Goal: Transaction & Acquisition: Purchase product/service

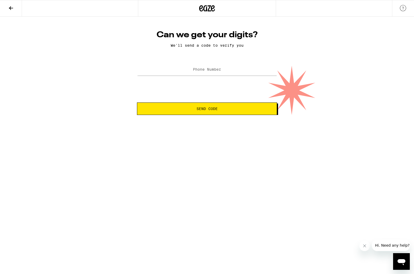
click at [194, 70] on label "Phone Number" at bounding box center [207, 69] width 28 height 4
type input "[PHONE_NUMBER]"
click at [201, 108] on span "Send Code" at bounding box center [206, 109] width 21 height 4
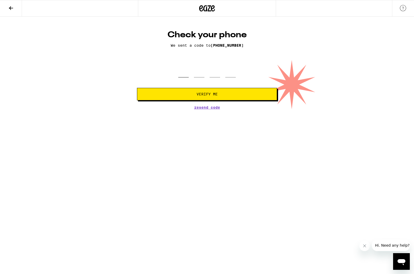
click at [185, 74] on input "tel" at bounding box center [183, 69] width 10 height 15
type input "5"
type input "2"
type input "9"
type input "4"
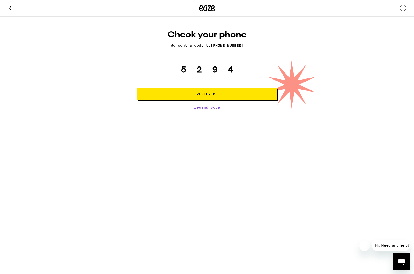
click at [202, 93] on span "Verify Me" at bounding box center [206, 94] width 21 height 4
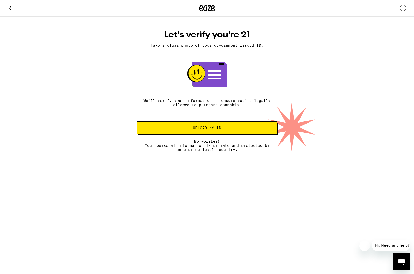
click at [208, 128] on span "Upload my ID" at bounding box center [207, 128] width 28 height 4
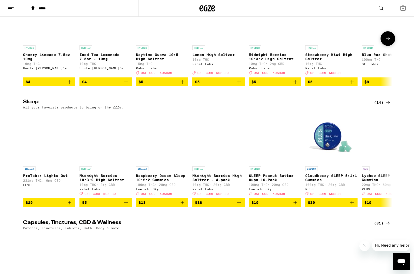
scroll to position [1816, 0]
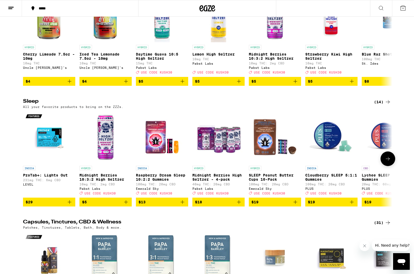
click at [388, 161] on icon at bounding box center [387, 159] width 4 height 4
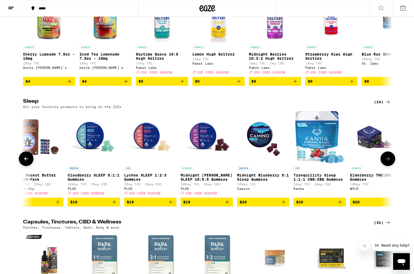
scroll to position [0, 311]
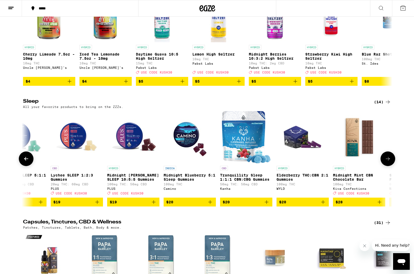
click at [200, 205] on span "$20" at bounding box center [189, 202] width 47 height 6
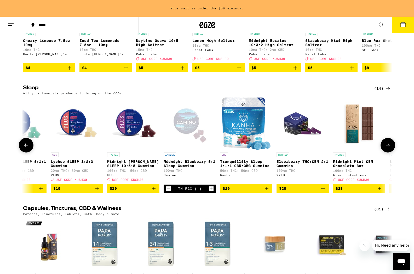
scroll to position [1847, 0]
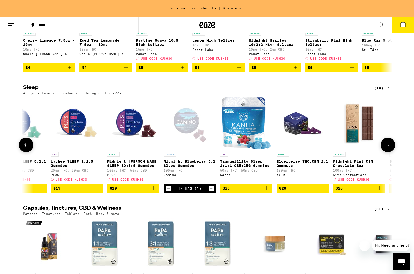
click at [243, 192] on span "$20" at bounding box center [245, 188] width 47 height 6
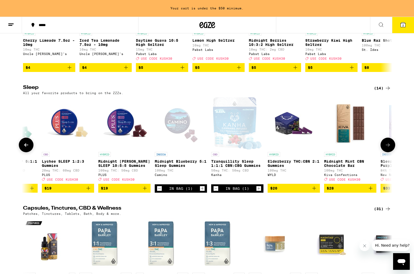
scroll to position [0, 318]
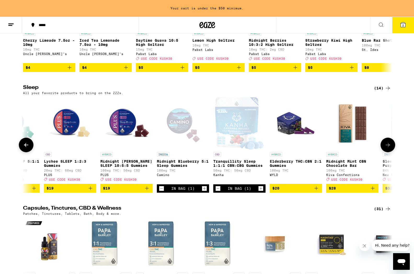
click at [260, 192] on icon "Increment" at bounding box center [260, 189] width 5 height 6
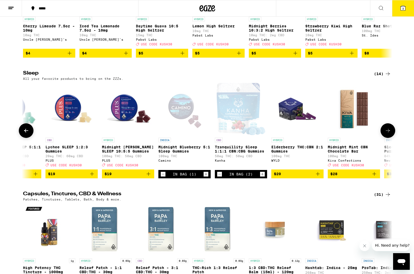
scroll to position [1845, 0]
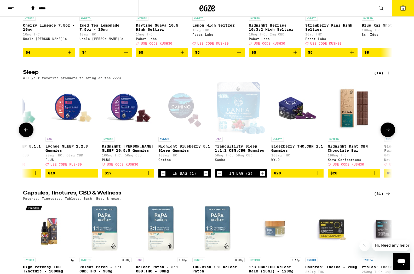
click at [205, 177] on icon "Increment" at bounding box center [205, 174] width 5 height 6
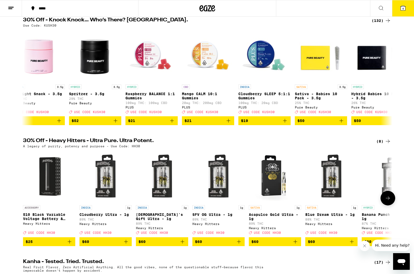
scroll to position [0, 1]
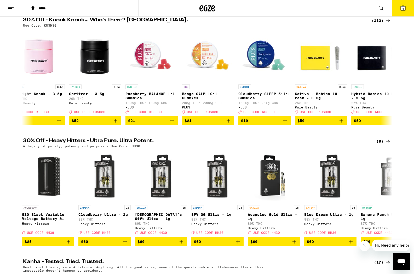
click at [402, 7] on icon at bounding box center [402, 8] width 5 height 5
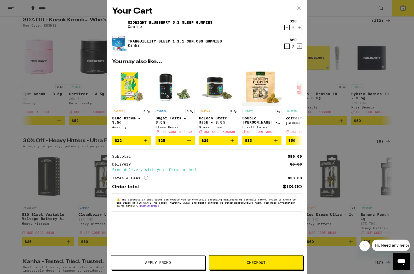
click at [252, 261] on span "Checkout" at bounding box center [255, 263] width 19 height 4
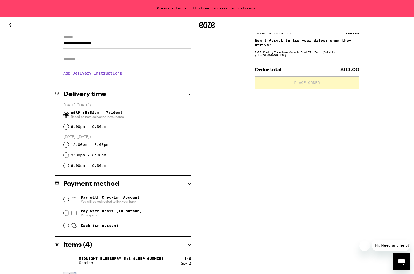
scroll to position [76, 0]
click at [66, 143] on input "12:00pm - 3:00pm" at bounding box center [65, 144] width 5 height 5
radio input "true"
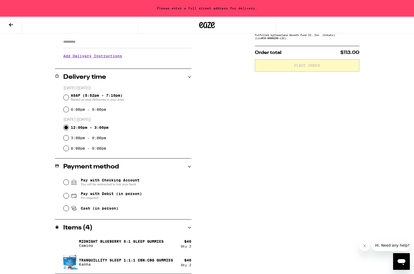
scroll to position [93, 0]
click at [66, 208] on input "Cash (in person)" at bounding box center [65, 208] width 5 height 5
radio input "true"
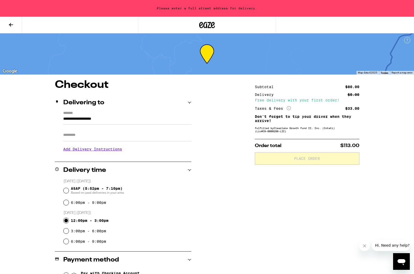
scroll to position [0, 0]
click at [116, 119] on input "**********" at bounding box center [127, 120] width 128 height 9
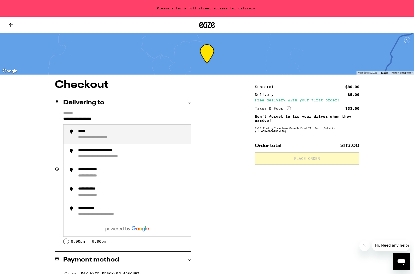
click at [119, 136] on div "**********" at bounding box center [104, 138] width 52 height 5
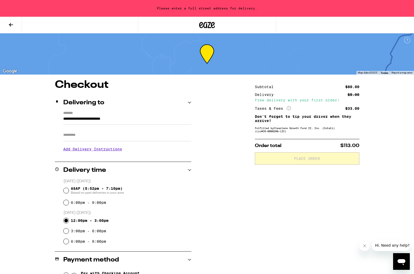
click at [189, 102] on icon at bounding box center [189, 103] width 4 height 4
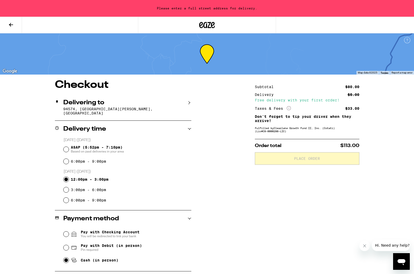
click at [133, 109] on p "94574, [GEOGRAPHIC_DATA][PERSON_NAME], [GEOGRAPHIC_DATA]" at bounding box center [127, 111] width 128 height 8
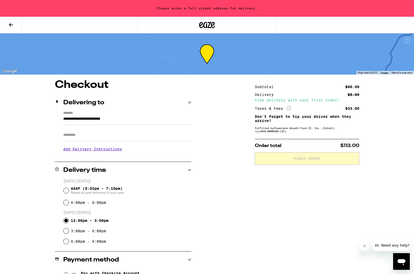
click at [62, 119] on div "**********" at bounding box center [123, 133] width 136 height 45
click at [63, 119] on input "**********" at bounding box center [127, 120] width 128 height 9
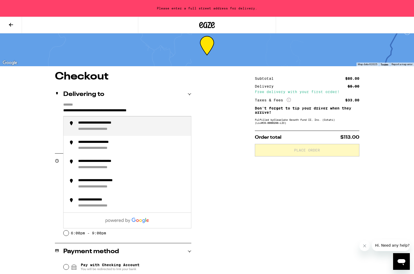
scroll to position [9, 0]
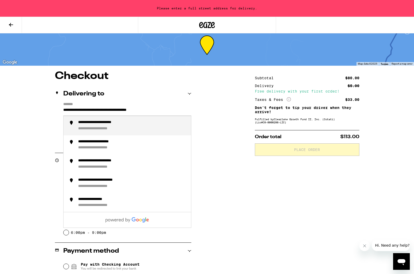
click at [85, 127] on div "**********" at bounding box center [104, 129] width 52 height 5
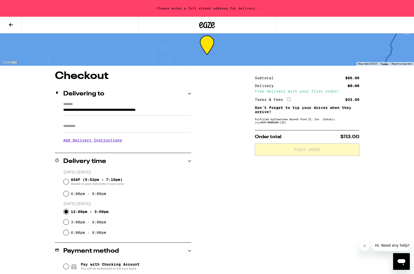
type input "**********"
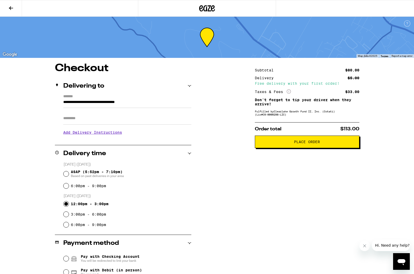
scroll to position [0, 0]
click at [310, 143] on span "Place Order" at bounding box center [307, 142] width 26 height 4
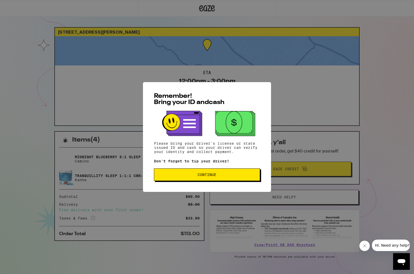
click at [210, 174] on span "Continue" at bounding box center [206, 175] width 19 height 4
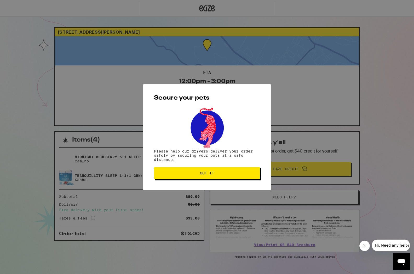
click at [207, 172] on span "Got it" at bounding box center [207, 174] width 14 height 4
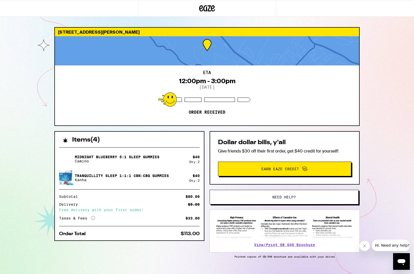
click at [281, 168] on span "Earn Eaze Credit" at bounding box center [280, 169] width 38 height 4
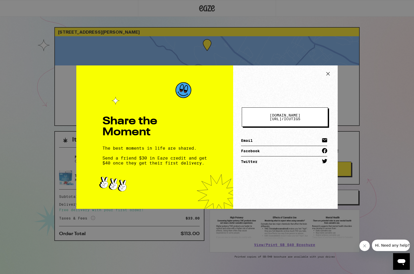
click at [327, 72] on icon at bounding box center [328, 74] width 8 height 8
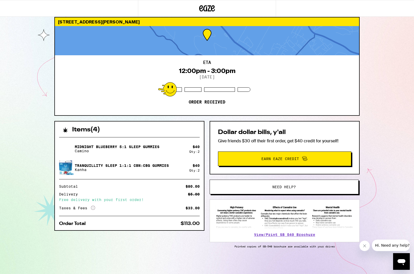
scroll to position [11, 0]
click at [392, 244] on span "Hi. Need any help?" at bounding box center [392, 246] width 34 height 4
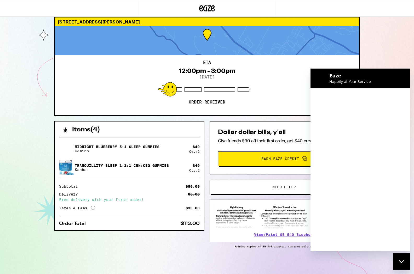
scroll to position [0, 0]
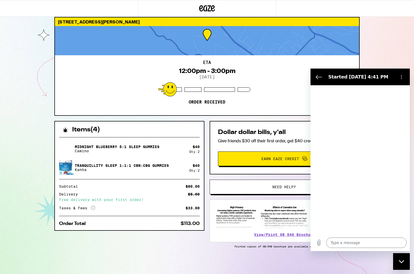
type textarea "x"
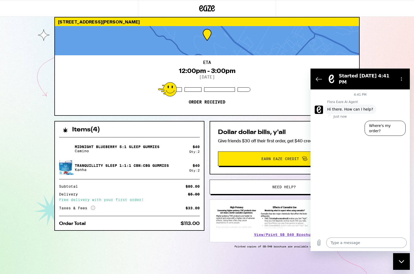
click at [333, 243] on textarea at bounding box center [366, 243] width 80 height 10
type textarea "W"
type textarea "x"
type textarea "Wh"
type textarea "x"
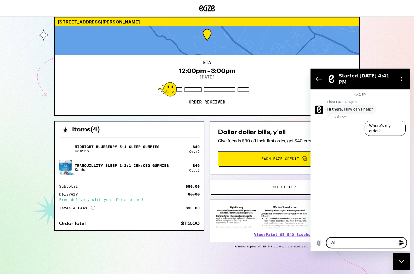
type textarea "Whe"
type textarea "x"
type textarea "Wher"
type textarea "x"
type textarea "Where"
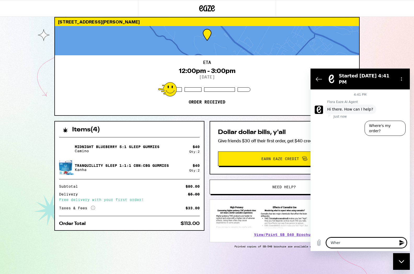
type textarea "x"
type textarea "Where'"
type textarea "x"
type textarea "Where's"
type textarea "x"
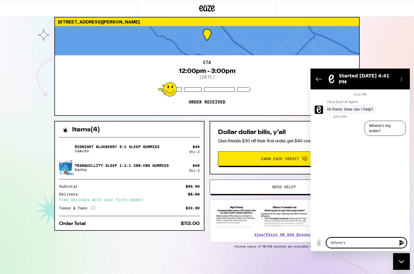
type textarea "Where's"
type textarea "x"
type textarea "Where's m"
type textarea "x"
type textarea "Where's my"
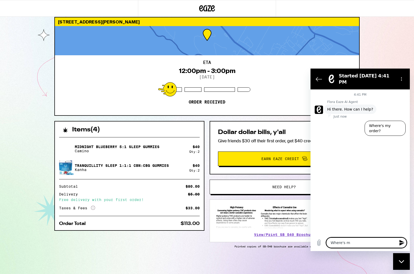
type textarea "x"
type textarea "Where's my"
type textarea "x"
type textarea "Where's my c"
type textarea "x"
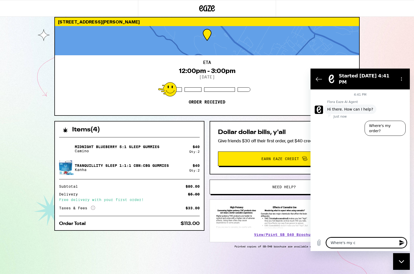
type textarea "Where's my cr"
type textarea "x"
type textarea "Where's my cre"
type textarea "x"
type textarea "Where's my credit"
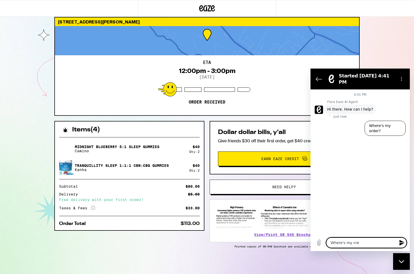
type textarea "x"
type textarea "Where's my credit f"
type textarea "x"
type textarea "Where's my credit fo"
type textarea "x"
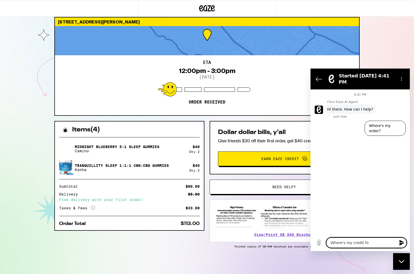
type textarea "Where's my credit for"
type textarea "x"
type textarea "Where's my credit for"
type textarea "x"
type textarea "Where's my credit for f"
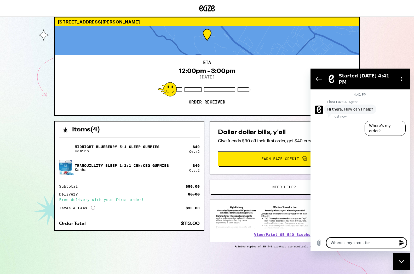
type textarea "x"
type textarea "Where's my credit for fi"
type textarea "x"
type textarea "Where's my credit for fir"
type textarea "x"
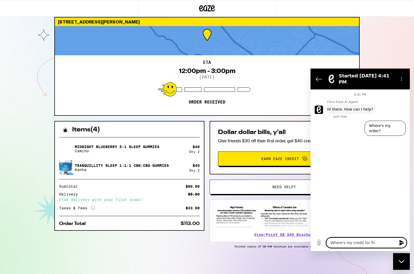
type textarea "Where's my credit for firs"
type textarea "x"
type textarea "Where's my credit for first"
type textarea "x"
type textarea "Where's my credit for first"
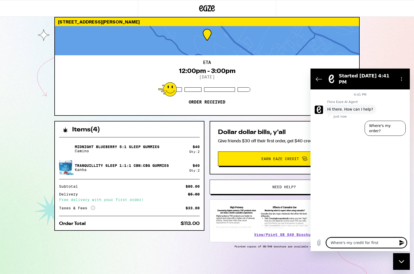
type textarea "x"
type textarea "Where's my credit for first t"
type textarea "x"
type textarea "Where's my credit for first ti"
type textarea "x"
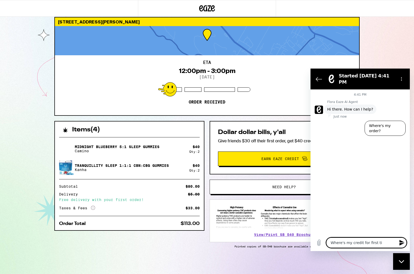
type textarea "Where's my credit for first [PERSON_NAME]"
type textarea "x"
type textarea "Where's my credit for first time"
type textarea "x"
type textarea "Where's my credit for first time"
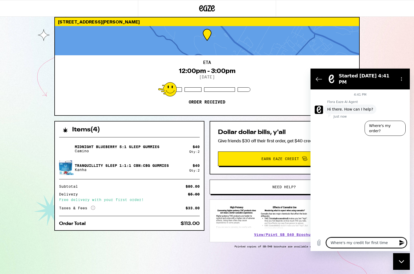
type textarea "x"
type textarea "Where's my credit for first time o"
type textarea "x"
type textarea "Where's my credit for first time or"
type textarea "x"
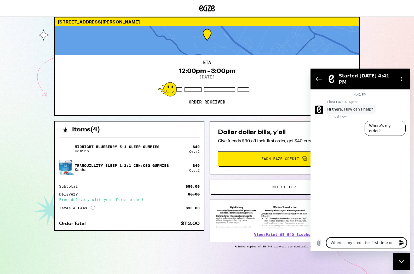
type textarea "Where's my credit for first time ord"
type textarea "x"
type textarea "Where's my credit for first time orde"
type textarea "x"
type textarea "Where's my credit for first time order"
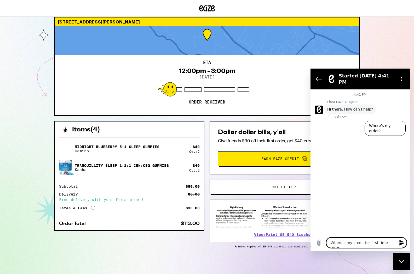
type textarea "x"
type textarea "Where's my credit for first time order"
type textarea "x"
type textarea "Where's my credit for first time order I"
type textarea "x"
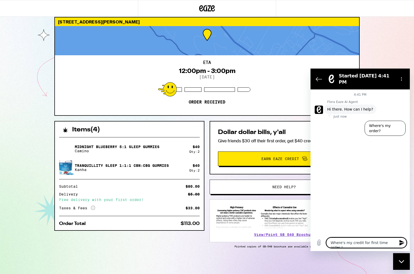
type textarea "Where's my credit for first time order I"
type textarea "x"
type textarea "Where's my credit for first time order I w"
type textarea "x"
type textarea "Where's my credit for first time order I wa"
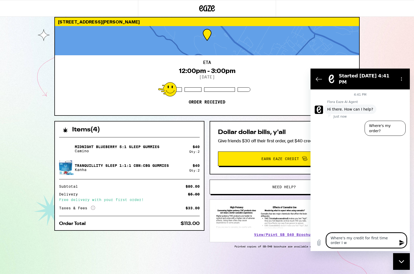
type textarea "x"
type textarea "Where's my credit for first time order I was"
type textarea "x"
type textarea "Where's my credit for first time order I was"
type textarea "x"
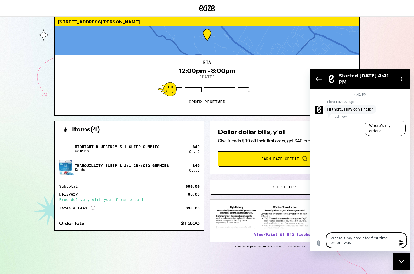
type textarea "Where's my credit for first time order I was r"
type textarea "x"
type textarea "Where's my credit for first time order I was re"
type textarea "x"
type textarea "Where's my credit for first time order I was ref"
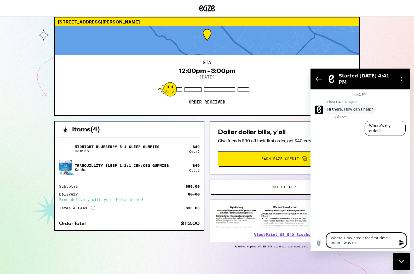
type textarea "x"
type textarea "Where's my credit for first time order I was refe"
type textarea "x"
type textarea "Where's my credit for first time order I was refer"
type textarea "x"
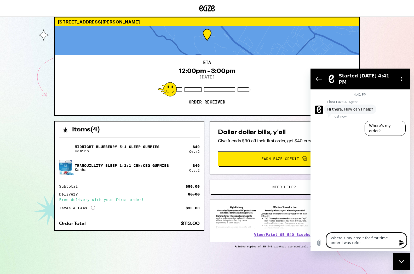
type textarea "Where's my credit for first time order I was referr"
type textarea "x"
type textarea "Where's my credit for first time order I was referre"
type textarea "x"
type textarea "Where's my credit for first time order I was referred"
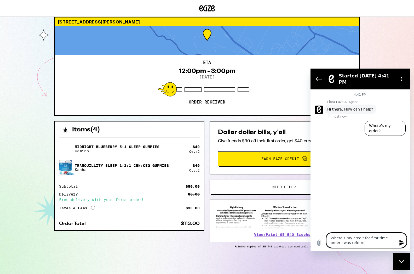
type textarea "x"
type textarea "Where's my credit for first time order I was referred."
type textarea "x"
type textarea "Where's my credit for first time order I was referred."
type textarea "x"
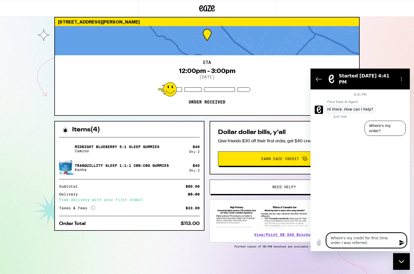
scroll to position [11, 0]
type textarea "Where's my credit for first time order I was referred."
click at [401, 243] on icon "Send message" at bounding box center [401, 243] width 6 height 6
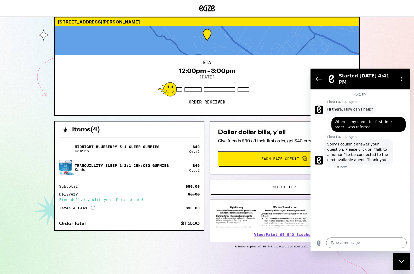
click at [402, 259] on div "Close messaging window" at bounding box center [401, 262] width 16 height 16
type textarea "x"
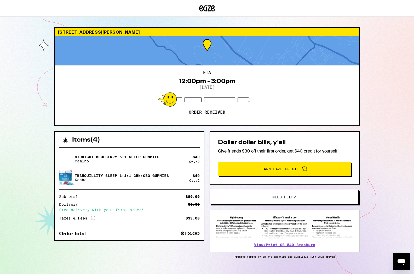
scroll to position [0, 0]
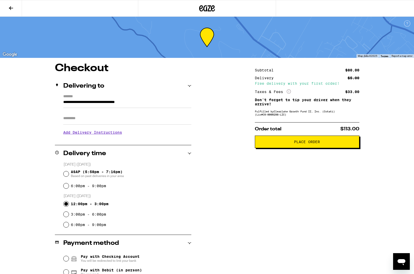
click at [406, 21] on icon at bounding box center [407, 23] width 6 height 6
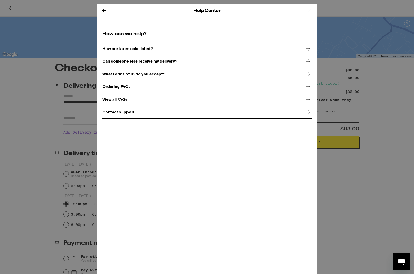
click at [109, 111] on p "Contact support" at bounding box center [118, 112] width 32 height 4
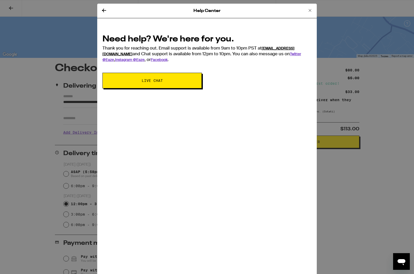
click at [276, 46] on link "[EMAIL_ADDRESS][DOMAIN_NAME]" at bounding box center [198, 51] width 192 height 10
